Goal: Navigation & Orientation: Find specific page/section

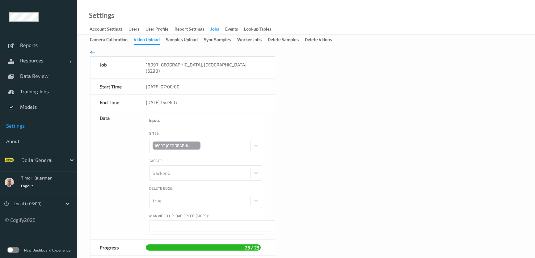
scroll to position [112, 0]
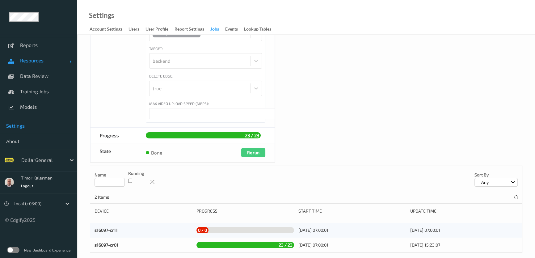
click at [37, 61] on span "Resources" at bounding box center [44, 60] width 49 height 6
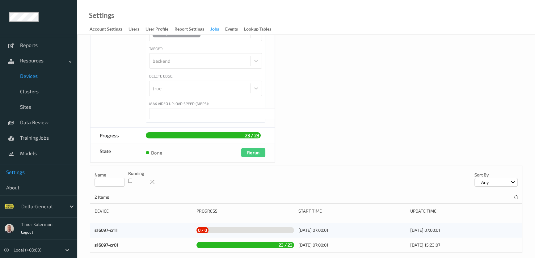
click at [37, 80] on link "Devices" at bounding box center [38, 75] width 77 height 15
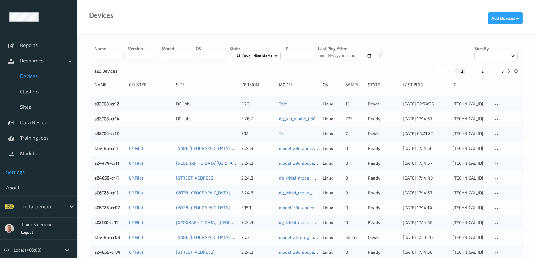
click at [26, 167] on link "Settings" at bounding box center [38, 171] width 77 height 15
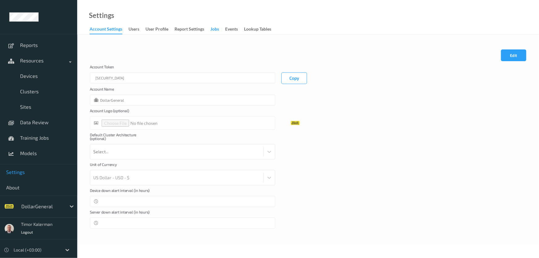
click at [213, 27] on div "Jobs" at bounding box center [214, 30] width 9 height 8
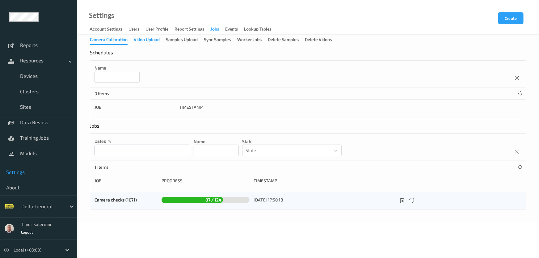
click at [155, 40] on div "Video Upload" at bounding box center [147, 40] width 26 height 8
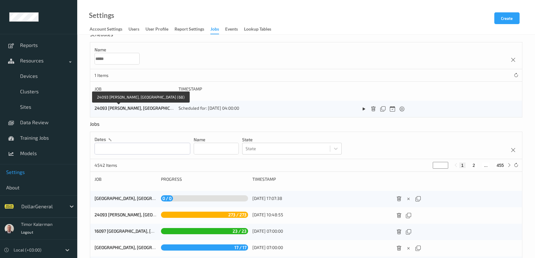
scroll to position [28, 0]
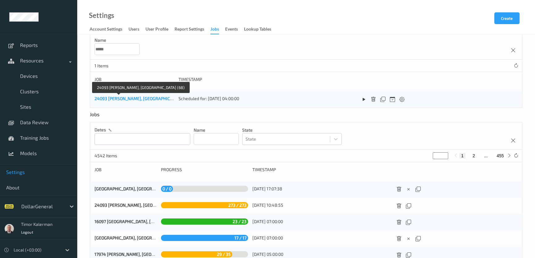
click at [115, 97] on link "24093 [PERSON_NAME], [GEOGRAPHIC_DATA] (68)" at bounding box center [143, 98] width 98 height 5
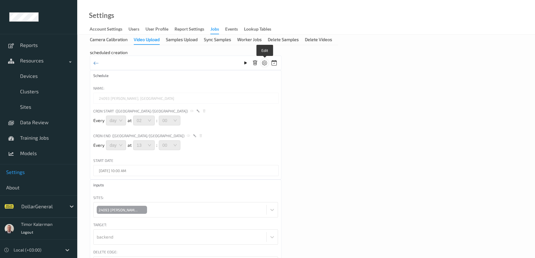
click at [263, 63] on icon at bounding box center [264, 63] width 5 height 6
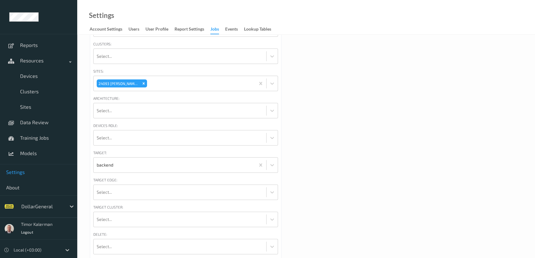
scroll to position [376, 0]
click at [164, 223] on div "Max Video Upload Speed (Mbps):" at bounding box center [185, 225] width 185 height 7
click at [163, 229] on input "*" at bounding box center [185, 234] width 185 height 11
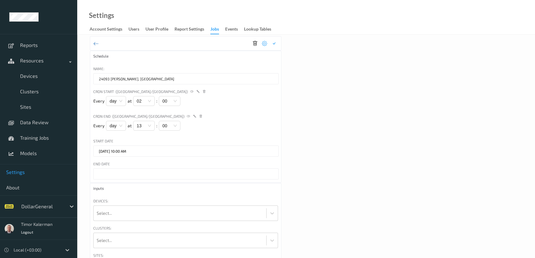
scroll to position [0, 0]
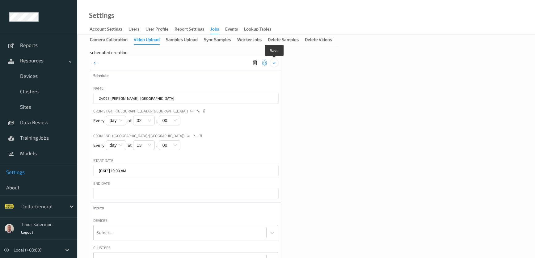
type input "***"
click at [274, 63] on icon at bounding box center [273, 63] width 5 height 6
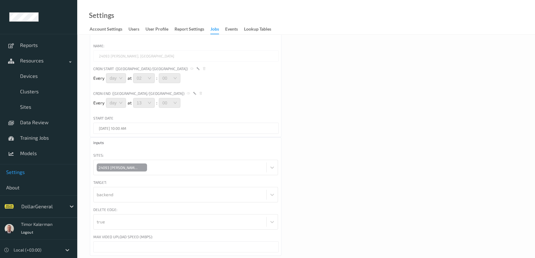
scroll to position [55, 0]
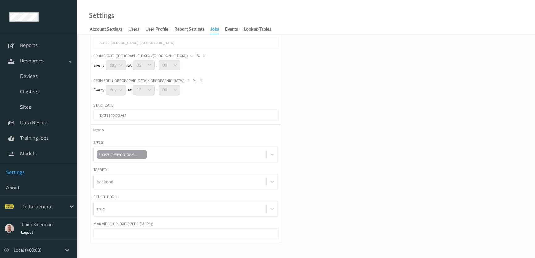
click at [213, 29] on div "Jobs" at bounding box center [214, 30] width 9 height 8
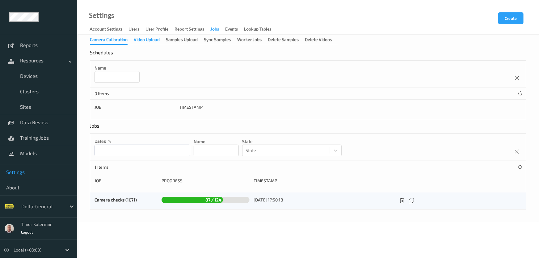
click at [157, 41] on div "Video Upload" at bounding box center [147, 40] width 26 height 8
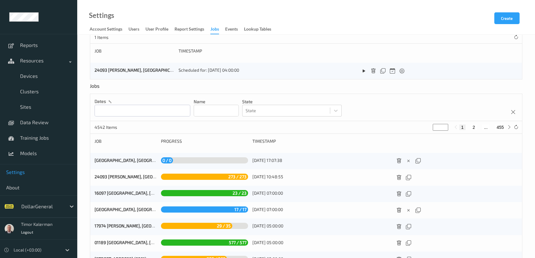
scroll to position [15, 0]
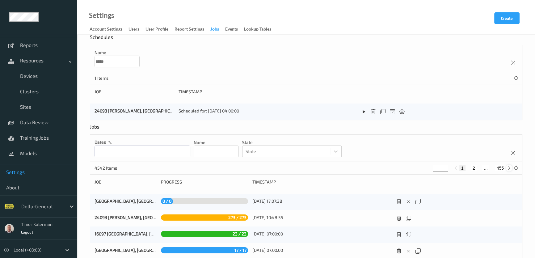
click at [509, 169] on icon at bounding box center [509, 167] width 5 height 5
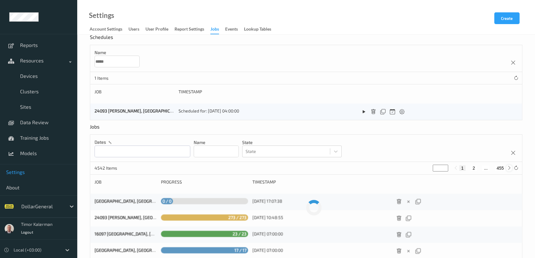
type input "*"
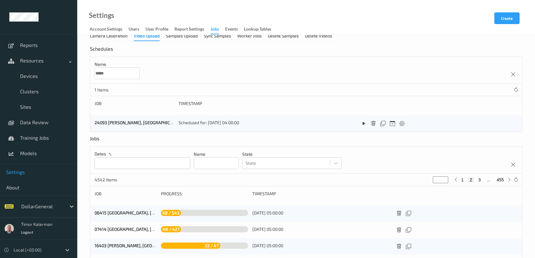
scroll to position [128, 0]
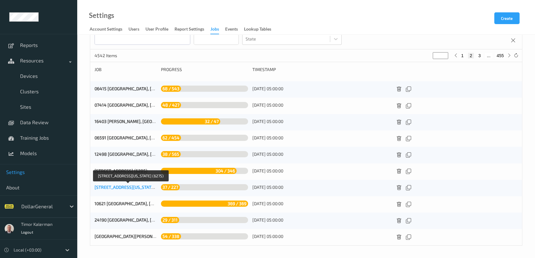
click at [118, 188] on link "[STREET_ADDRESS][US_STATE] (6275)" at bounding box center [131, 186] width 74 height 5
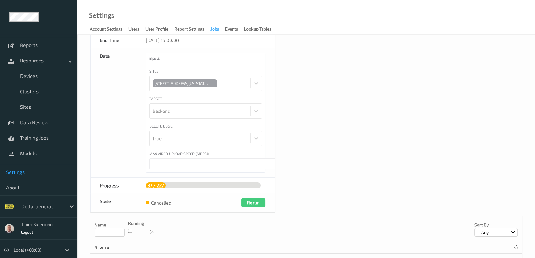
scroll to position [142, 0]
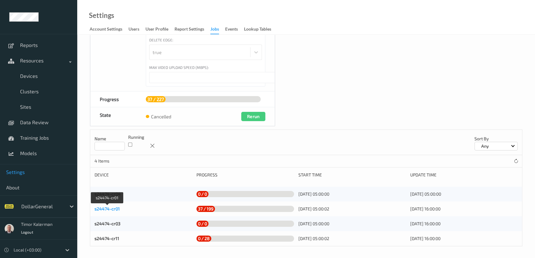
click at [109, 209] on link "s24474-cr01" at bounding box center [106, 208] width 25 height 5
